Goal: Transaction & Acquisition: Register for event/course

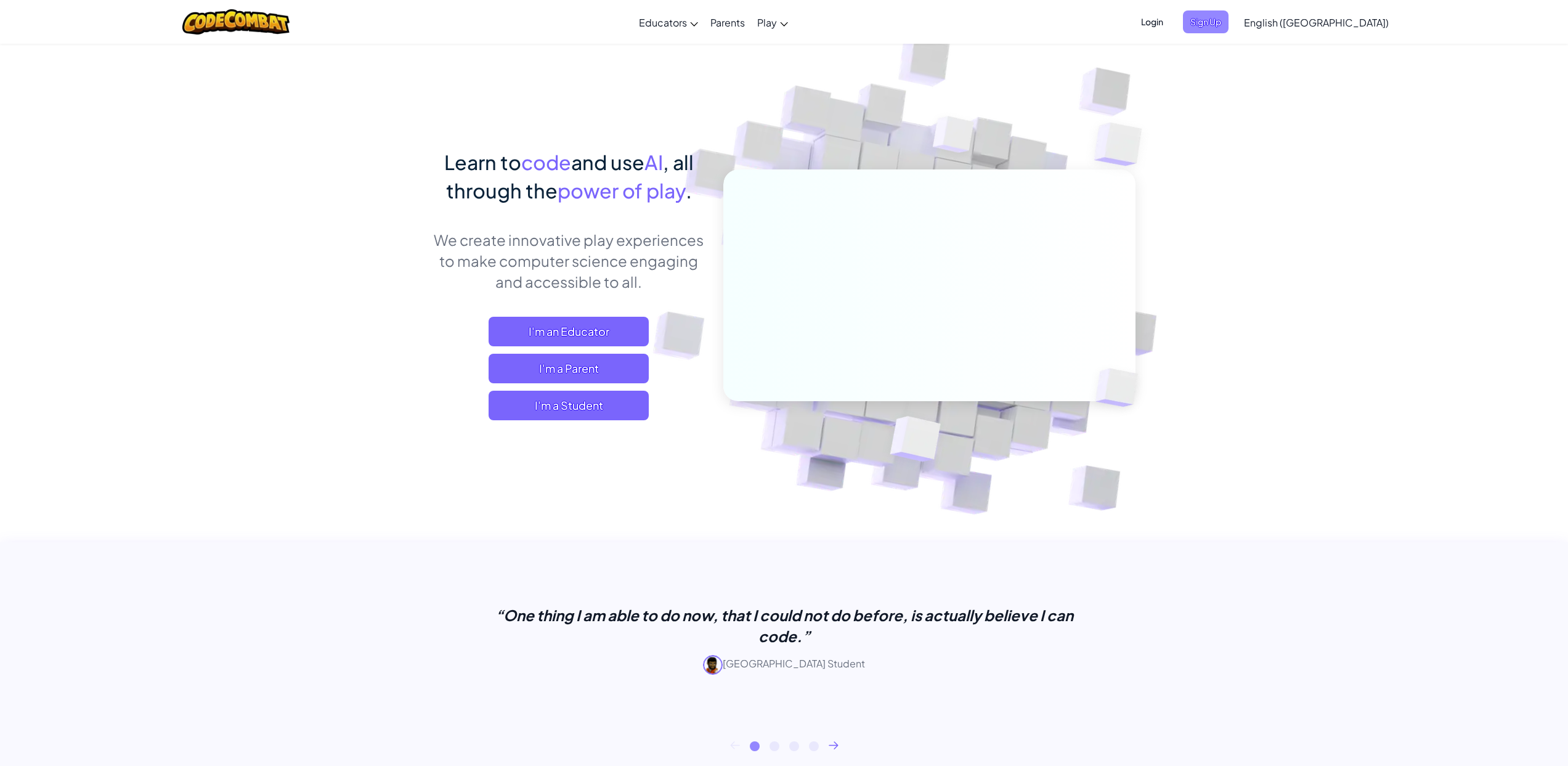
click at [1229, 24] on span "Sign Up" at bounding box center [1206, 21] width 45 height 23
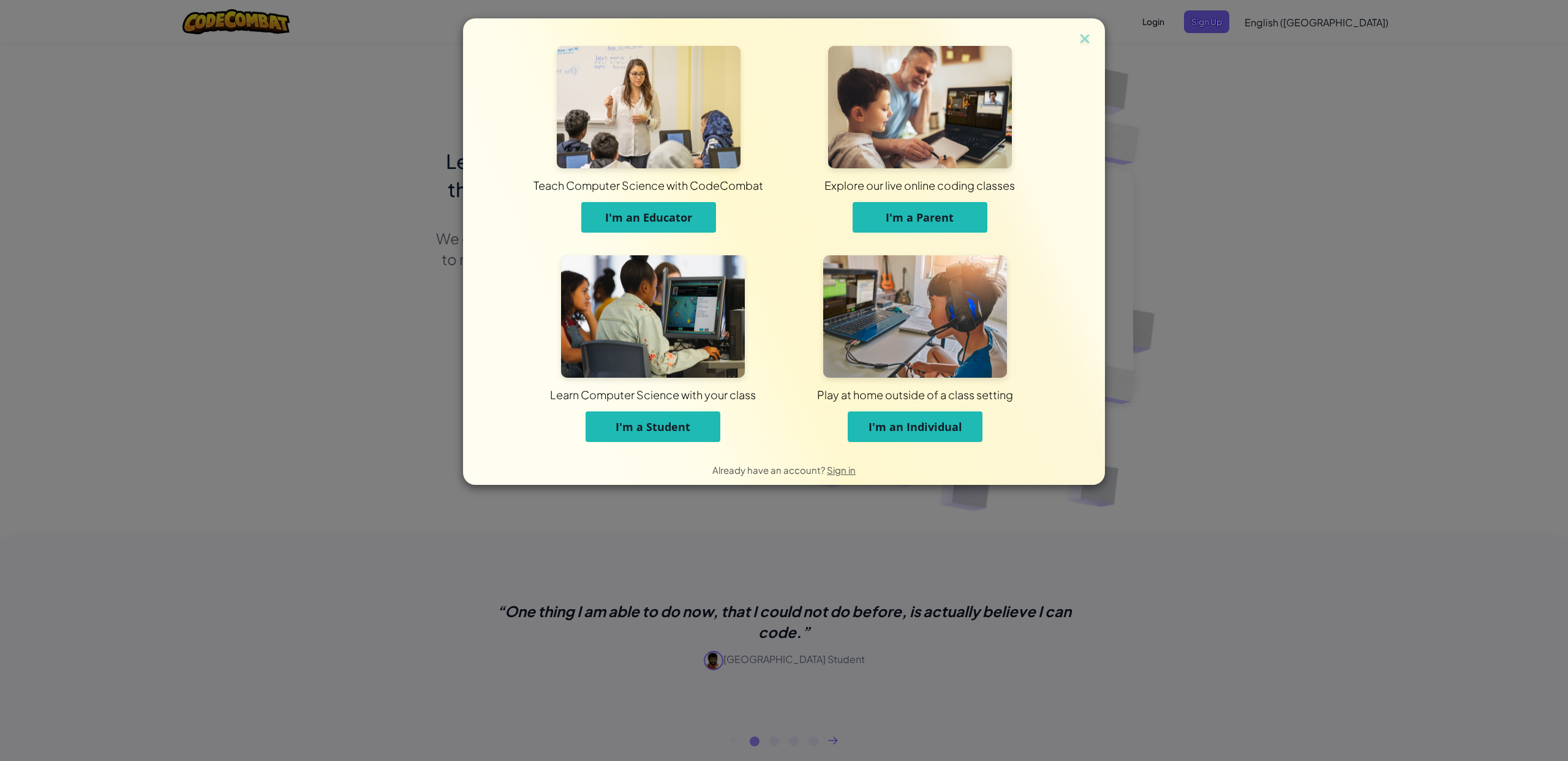
click at [1195, 140] on div "Teach Computer Science with CodeCombat I'm an Educator Explore our live online …" at bounding box center [784, 380] width 1568 height 761
click at [653, 425] on span "I'm a Student" at bounding box center [653, 427] width 74 height 15
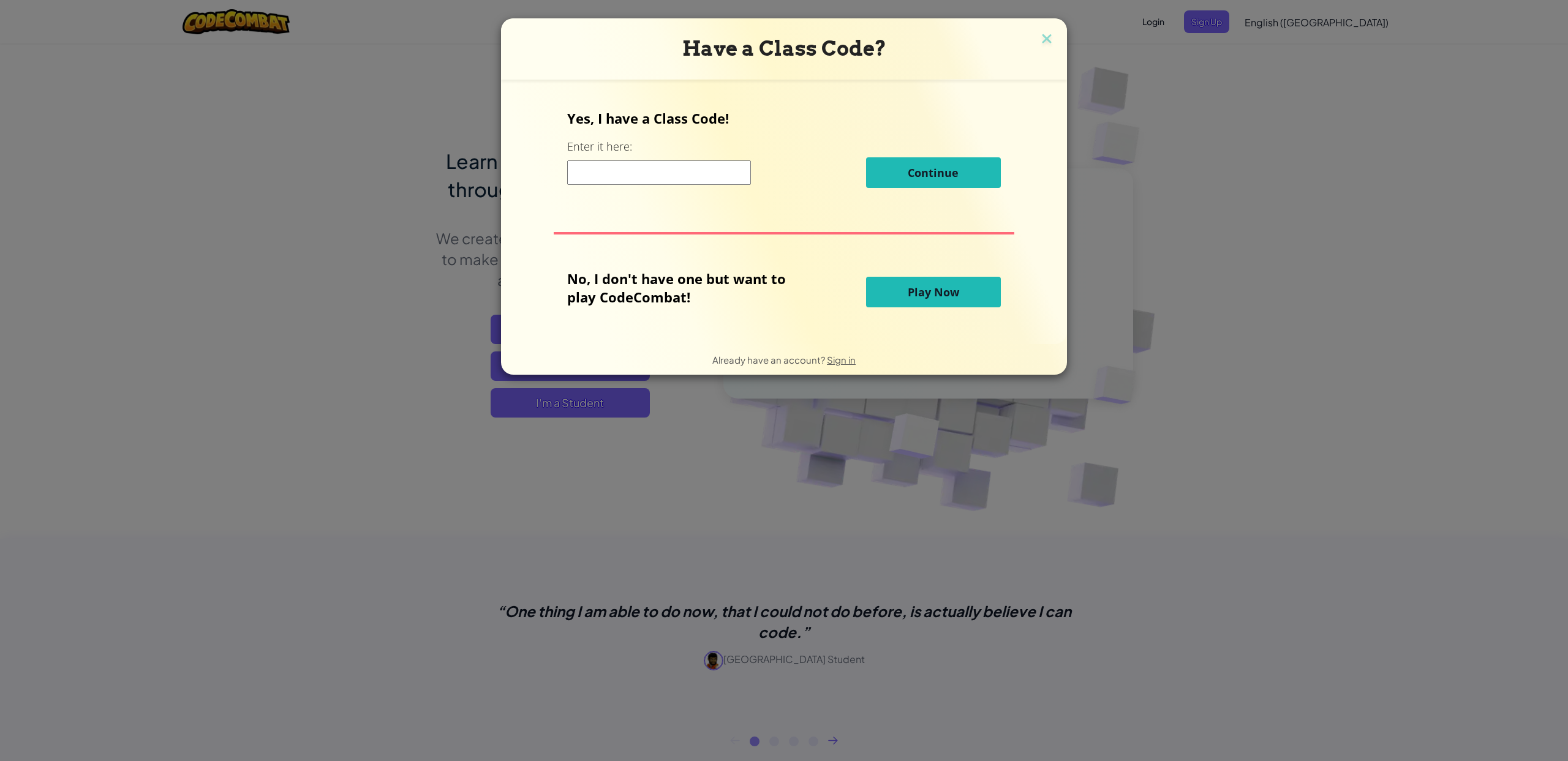
click at [675, 172] on input at bounding box center [659, 172] width 184 height 24
type input "spoongiftbook"
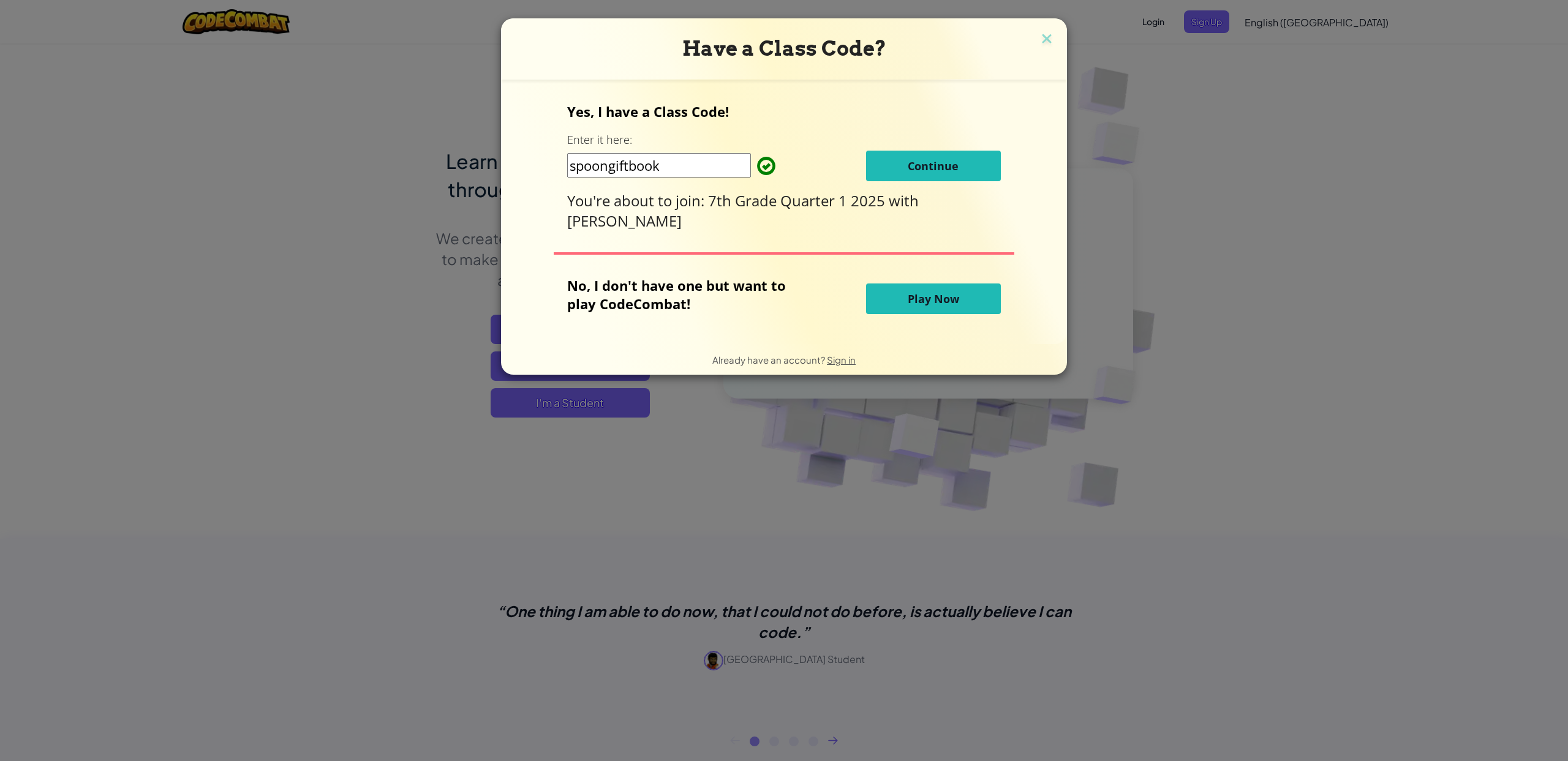
click at [951, 179] on button "Continue" at bounding box center [933, 166] width 135 height 31
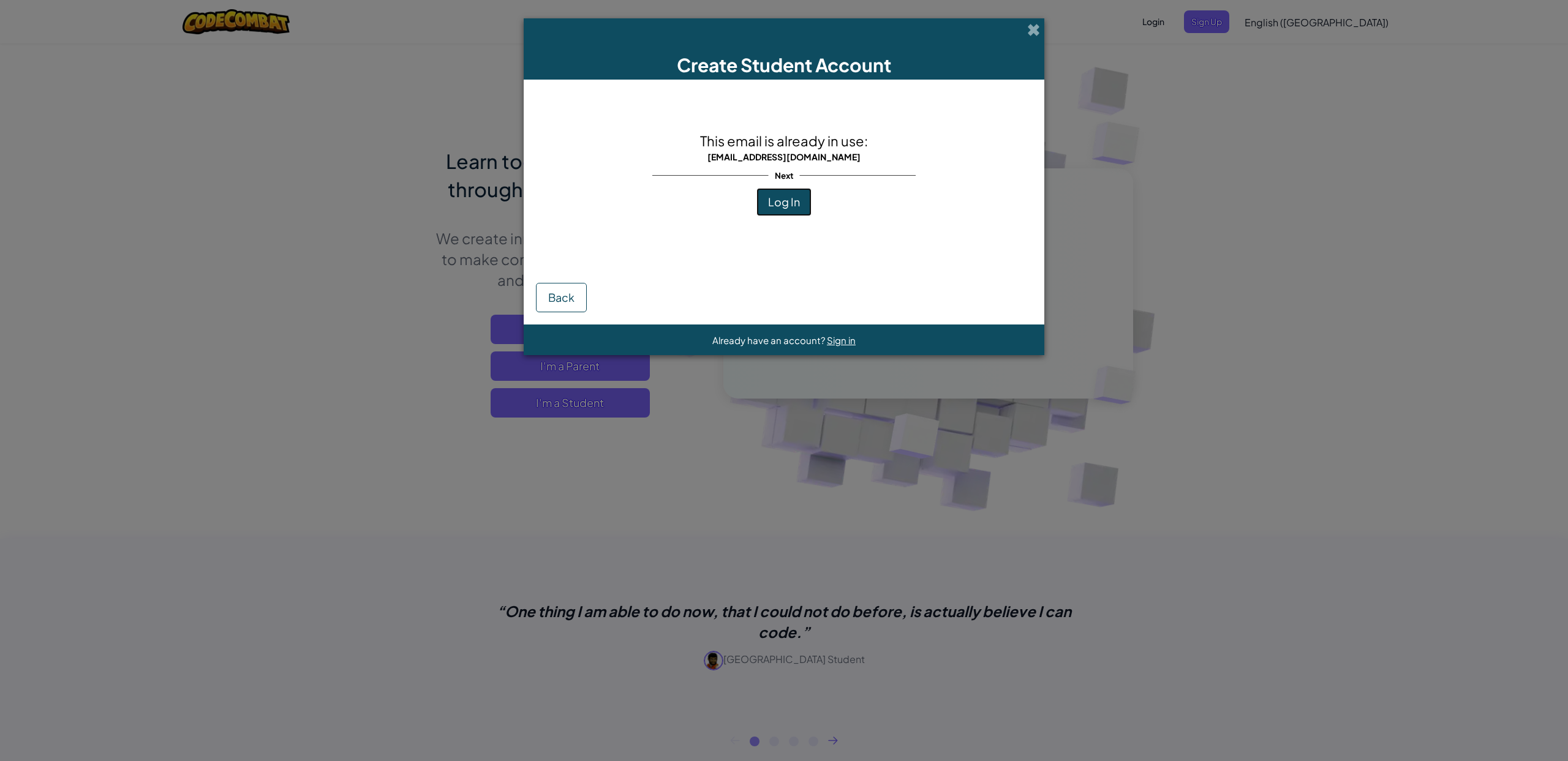
click at [804, 202] on button "Log In" at bounding box center [784, 202] width 55 height 28
